Goal: Navigation & Orientation: Go to known website

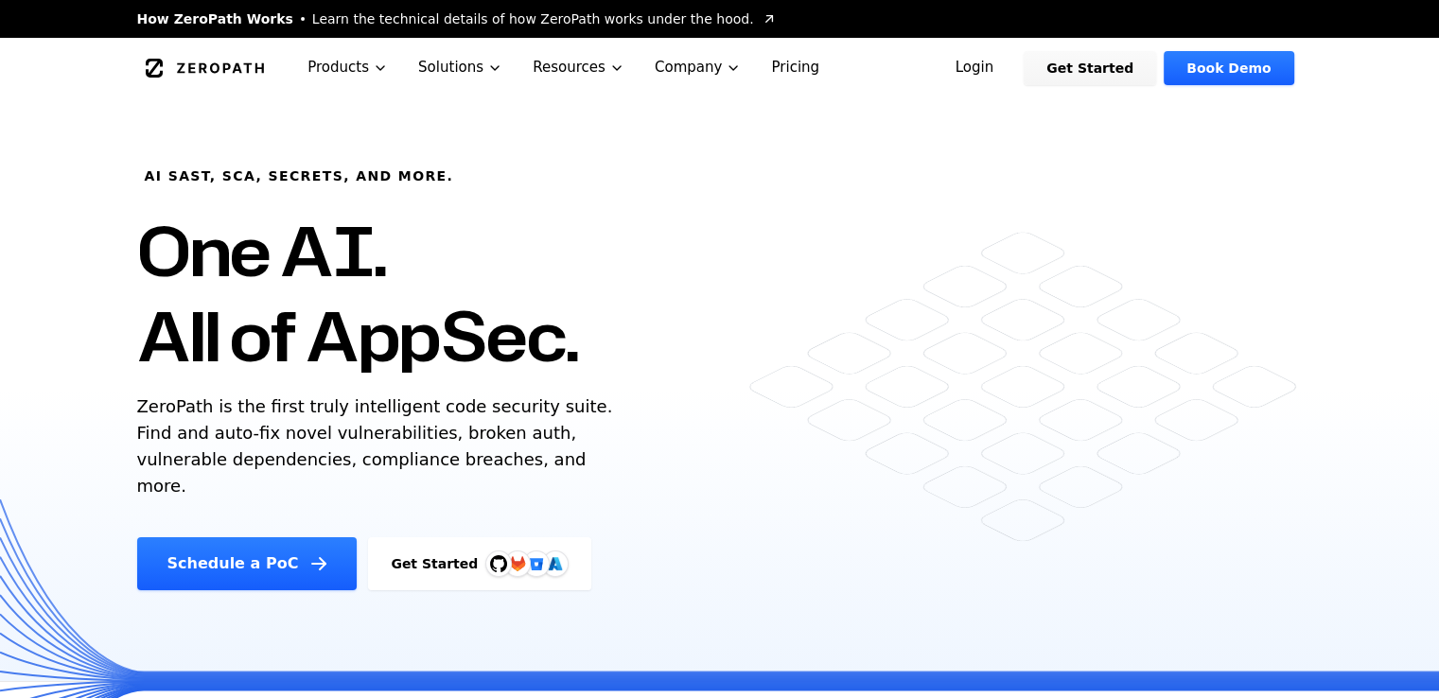
click at [352, 69] on button "Products" at bounding box center [347, 68] width 111 height 60
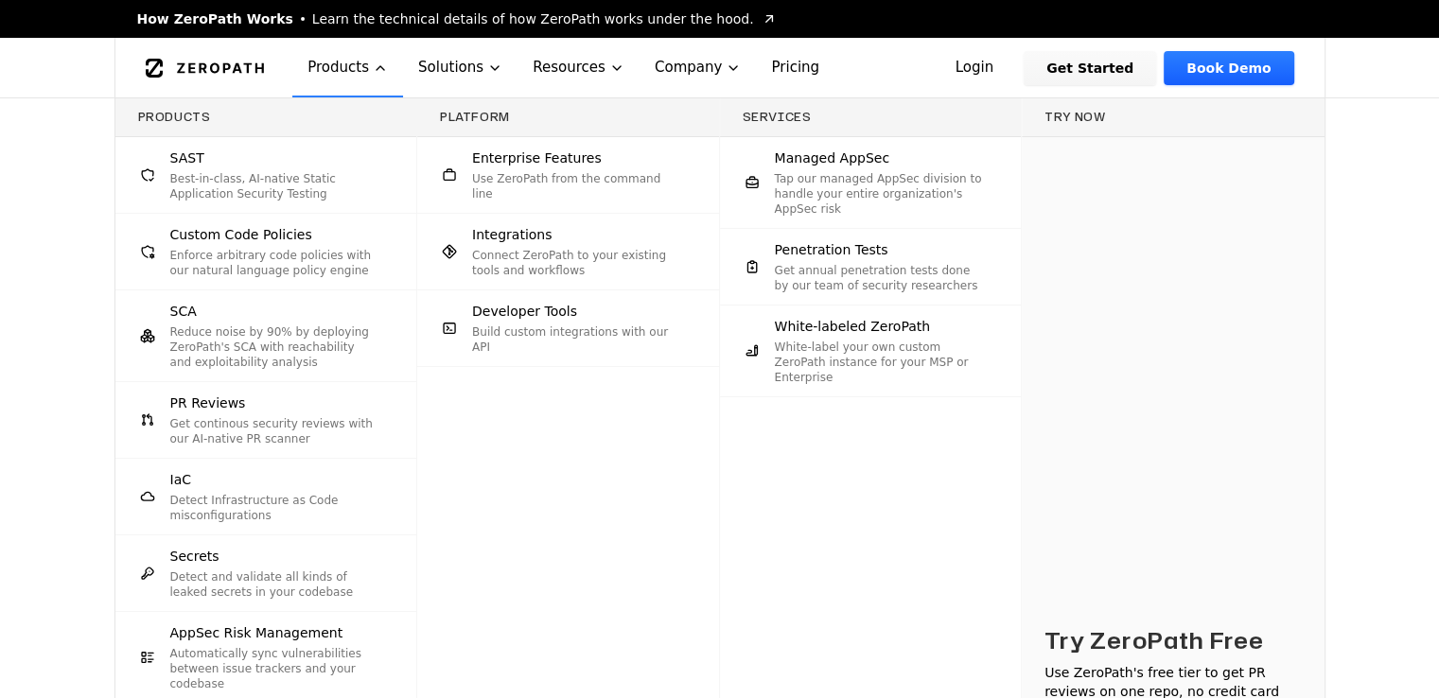
click at [458, 72] on button "Solutions" at bounding box center [460, 68] width 114 height 60
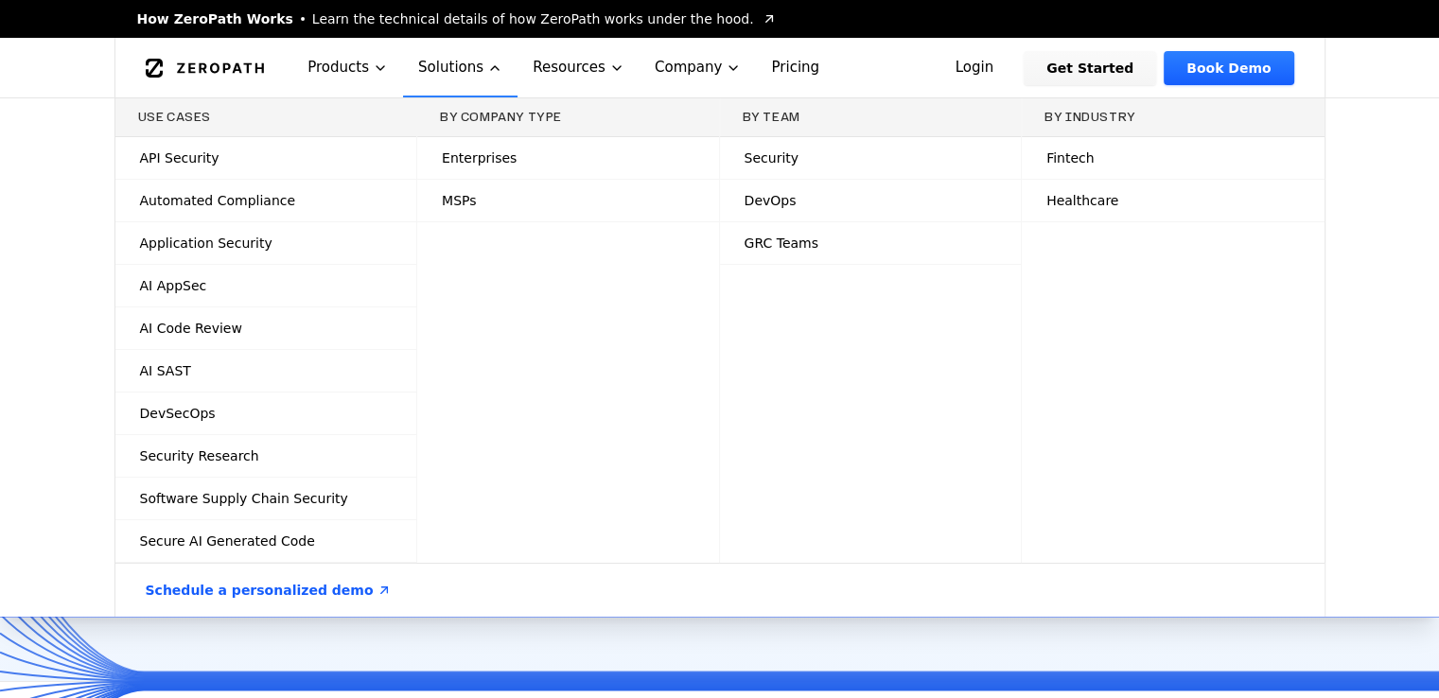
click at [222, 65] on icon "Global" at bounding box center [205, 68] width 119 height 19
